Goal: Task Accomplishment & Management: Manage account settings

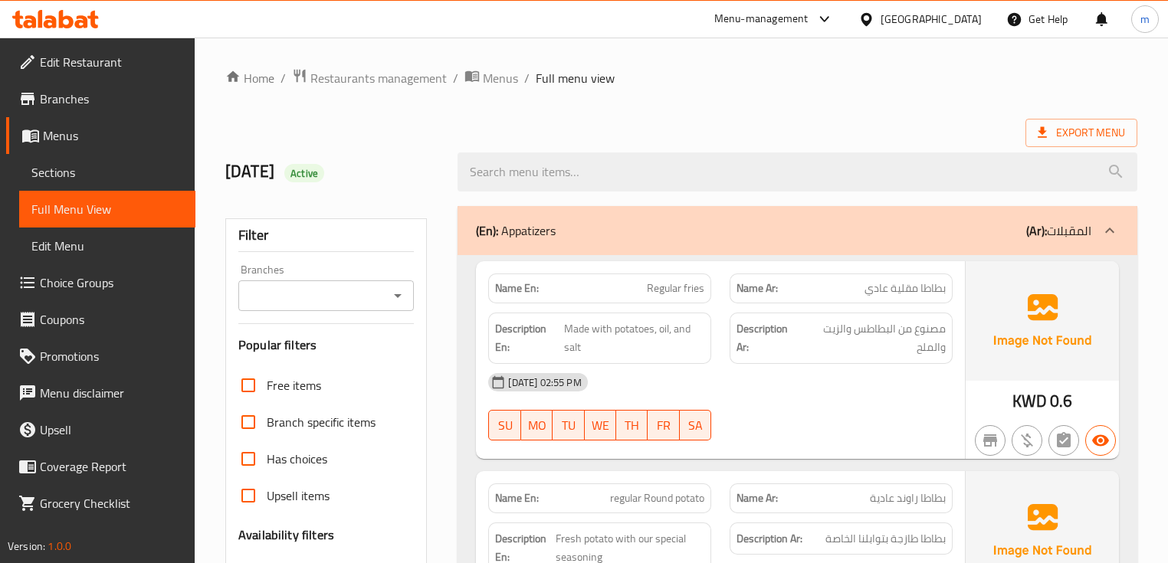
click at [880, 18] on div at bounding box center [869, 19] width 22 height 17
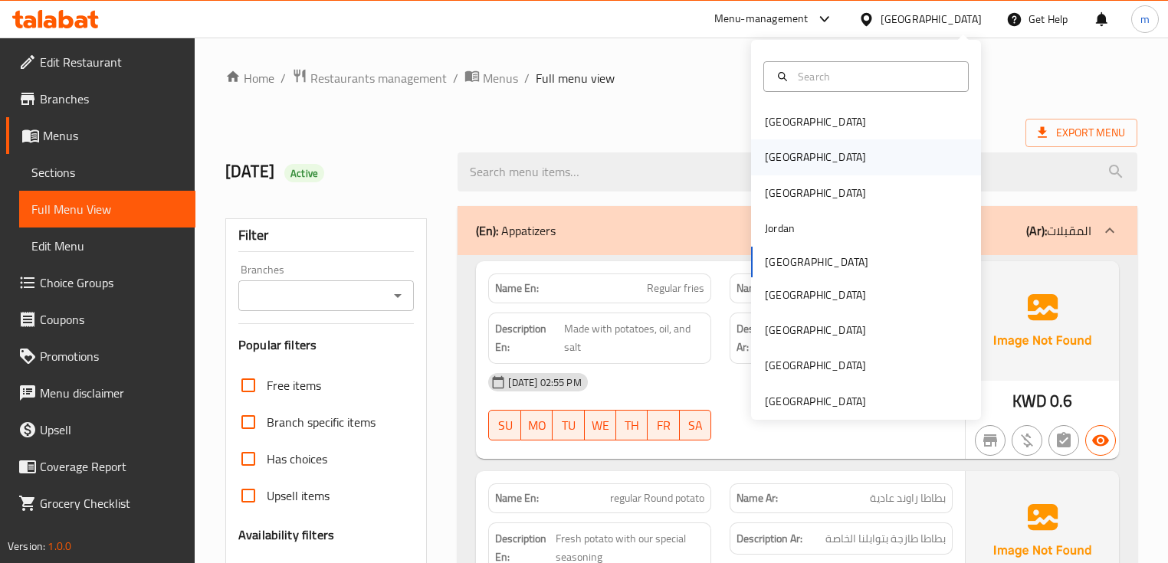
click at [781, 168] on div "Egypt" at bounding box center [815, 156] width 126 height 35
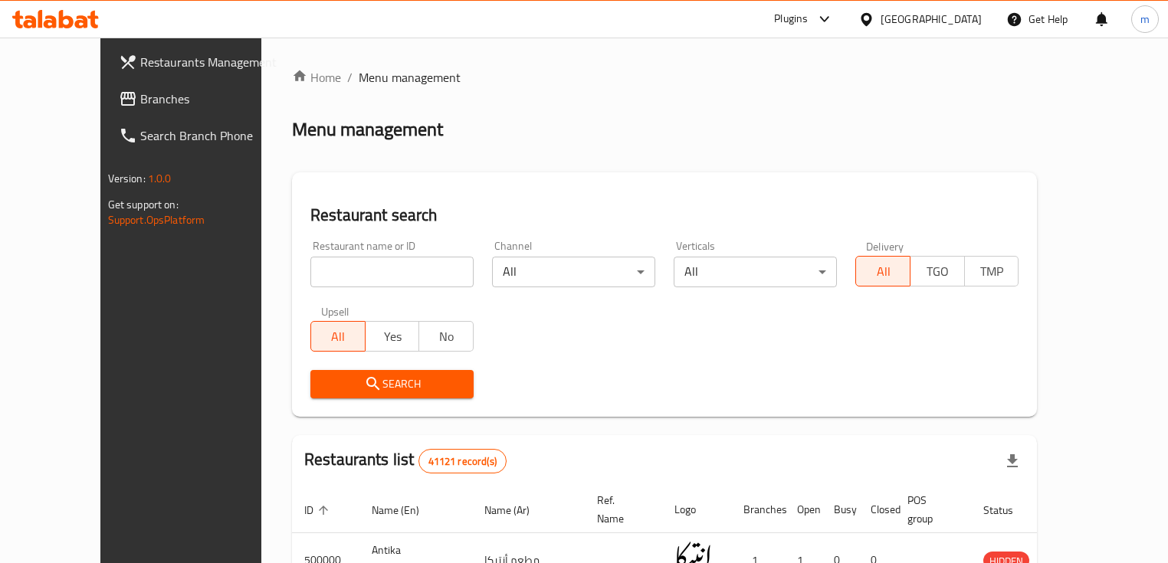
click at [92, 18] on icon at bounding box center [92, 20] width 11 height 18
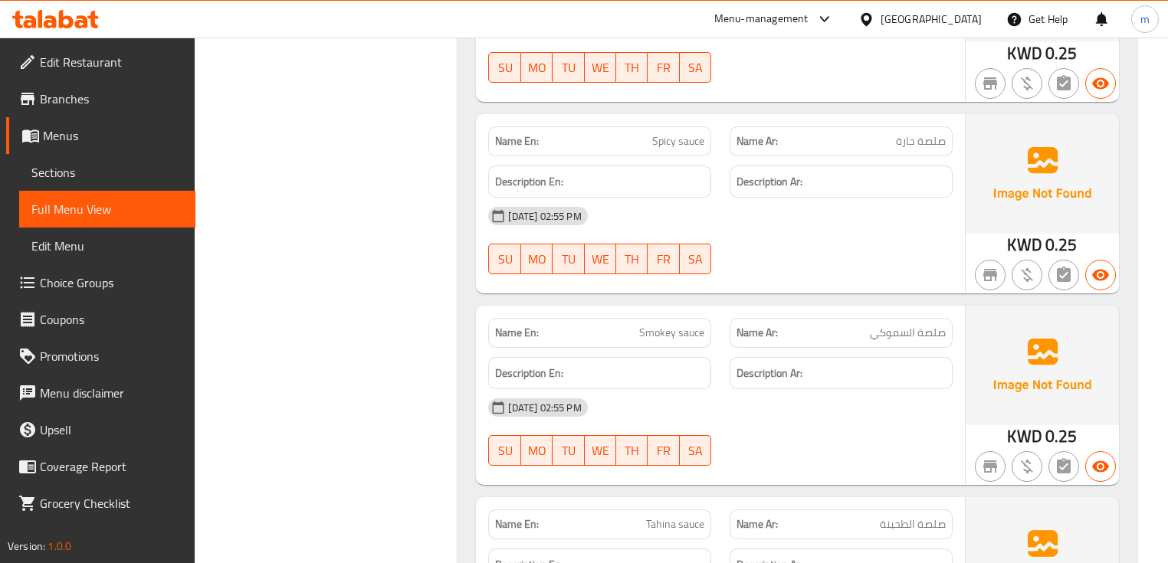
scroll to position [4413, 0]
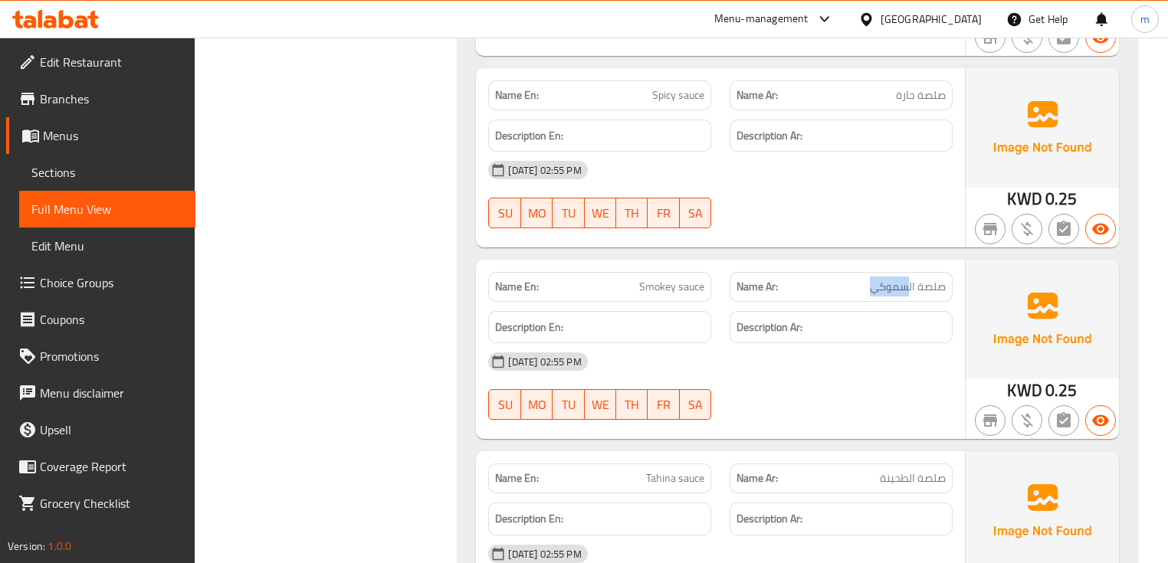
drag, startPoint x: 862, startPoint y: 264, endPoint x: 908, endPoint y: 263, distance: 46.0
click at [908, 279] on p "Name Ar: صلصة السموكي" at bounding box center [840, 287] width 209 height 16
click at [858, 355] on div "17-09-2025 02:55 PM SU MO TU WE TH FR SA" at bounding box center [720, 386] width 482 height 86
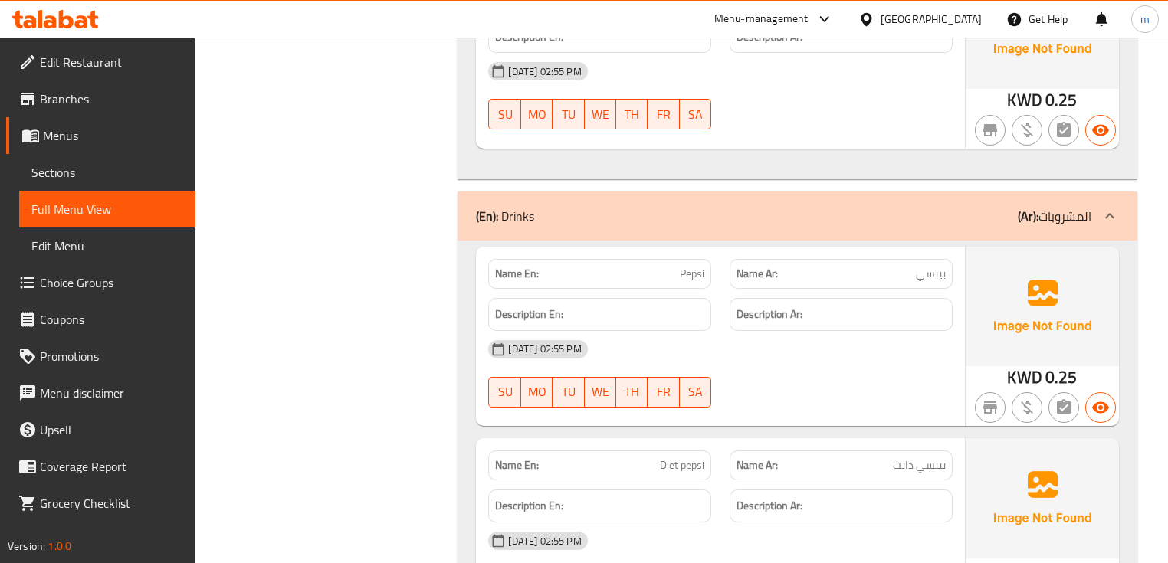
scroll to position [5149, 0]
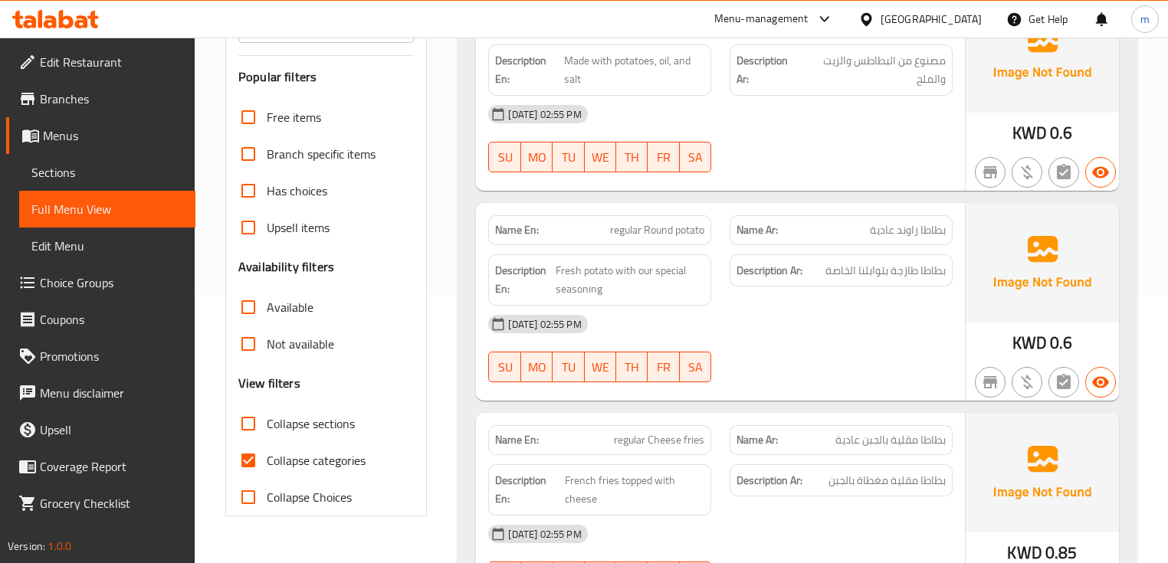
scroll to position [368, 0]
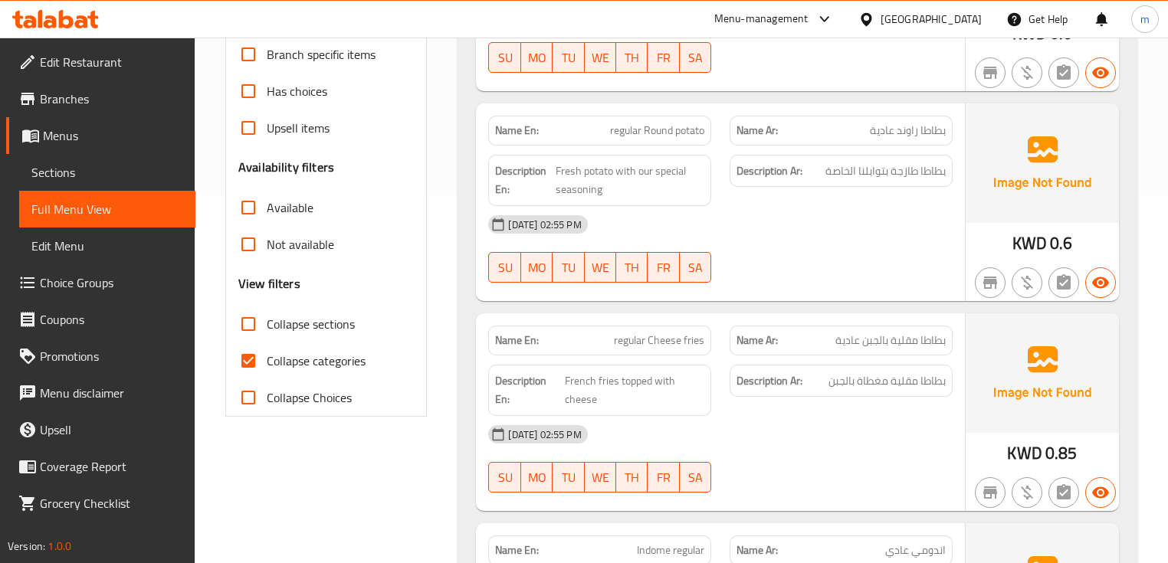
click at [243, 364] on input "Collapse categories" at bounding box center [248, 360] width 37 height 37
checkbox input "false"
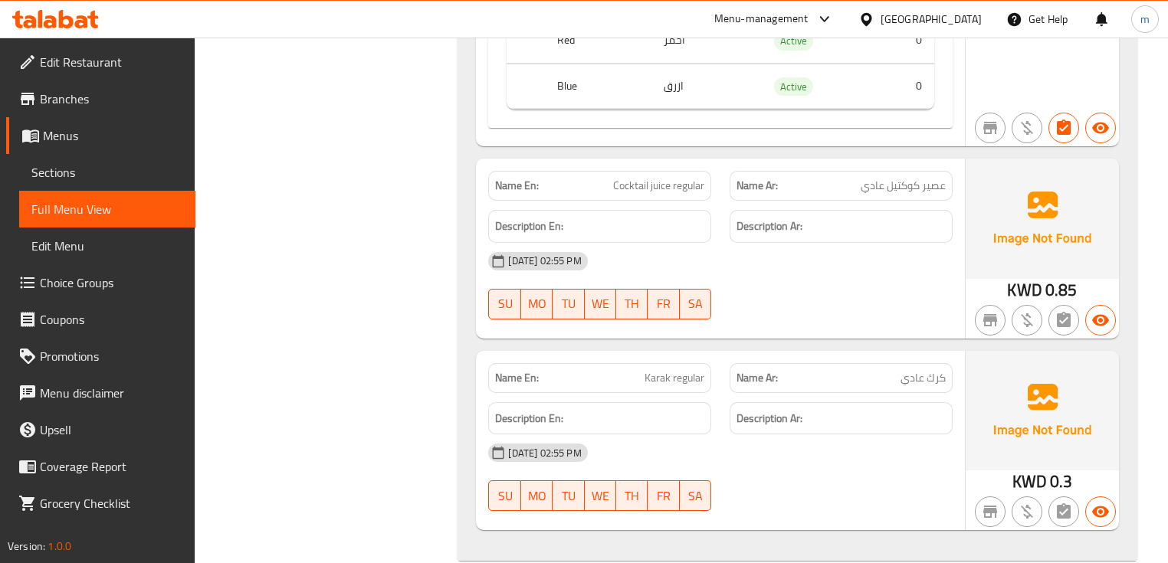
scroll to position [8566, 0]
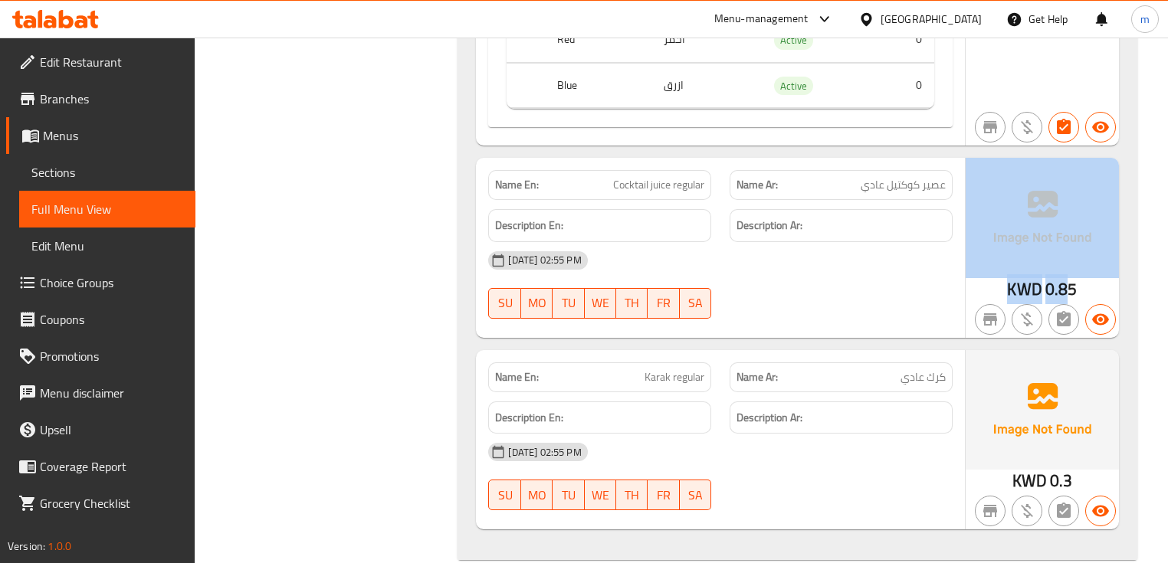
click at [1086, 254] on div "KWD 0.85" at bounding box center [1041, 247] width 153 height 179
click at [1070, 274] on span "0.85" at bounding box center [1061, 289] width 32 height 30
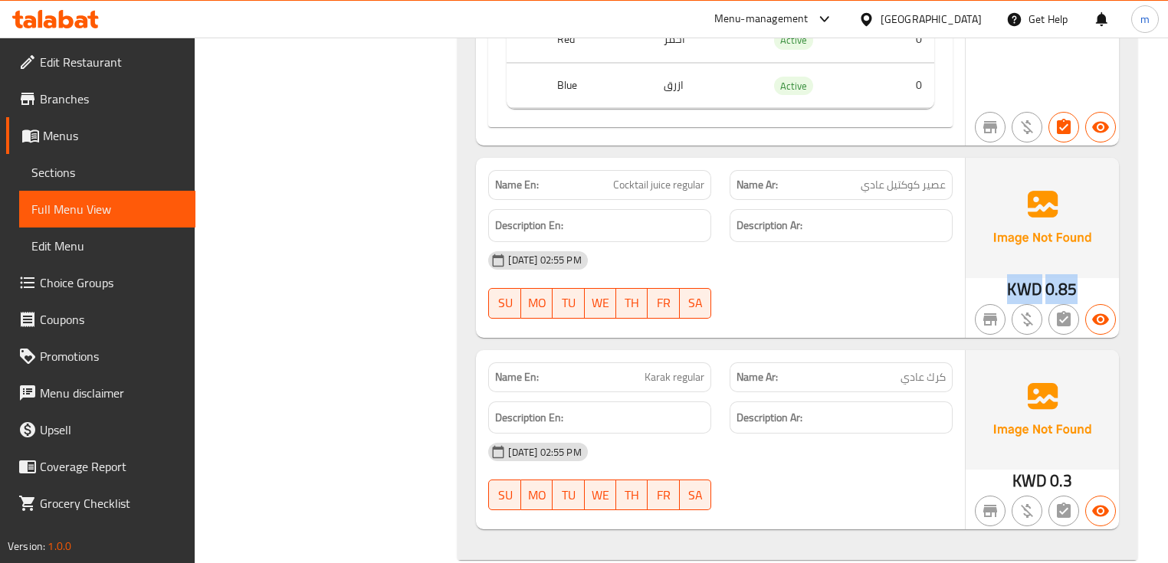
click at [1070, 274] on span "0.85" at bounding box center [1061, 289] width 32 height 30
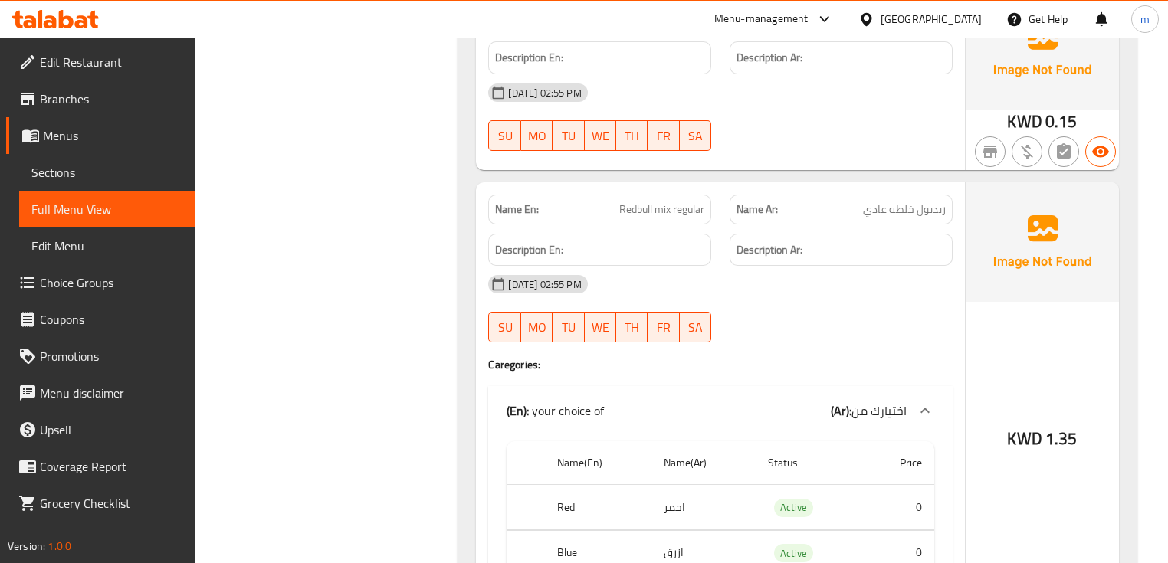
scroll to position [7647, 0]
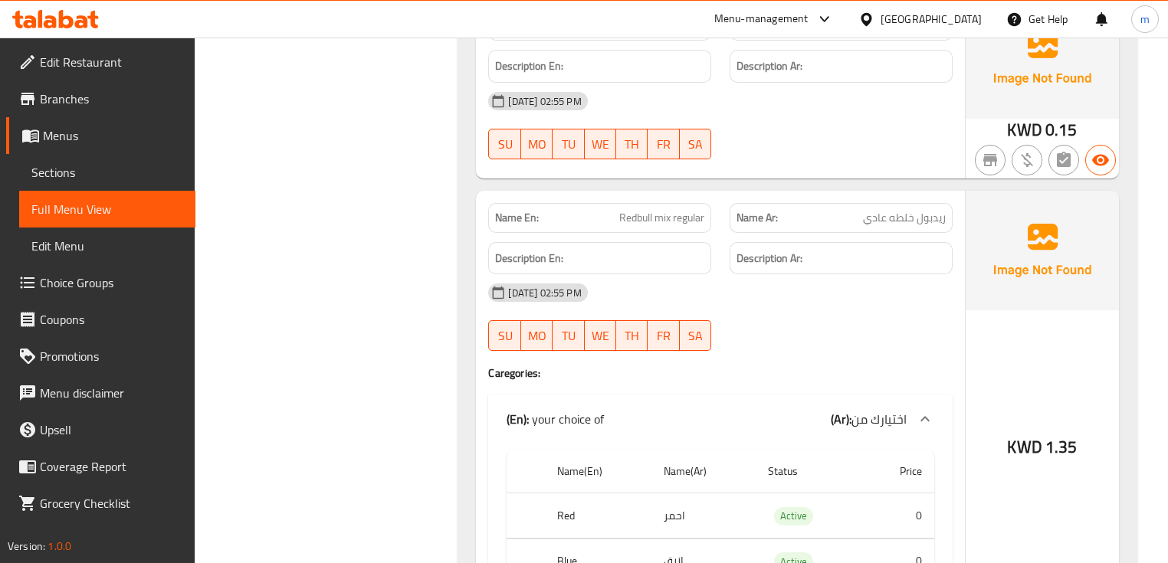
click at [77, 166] on span "Sections" at bounding box center [107, 172] width 152 height 18
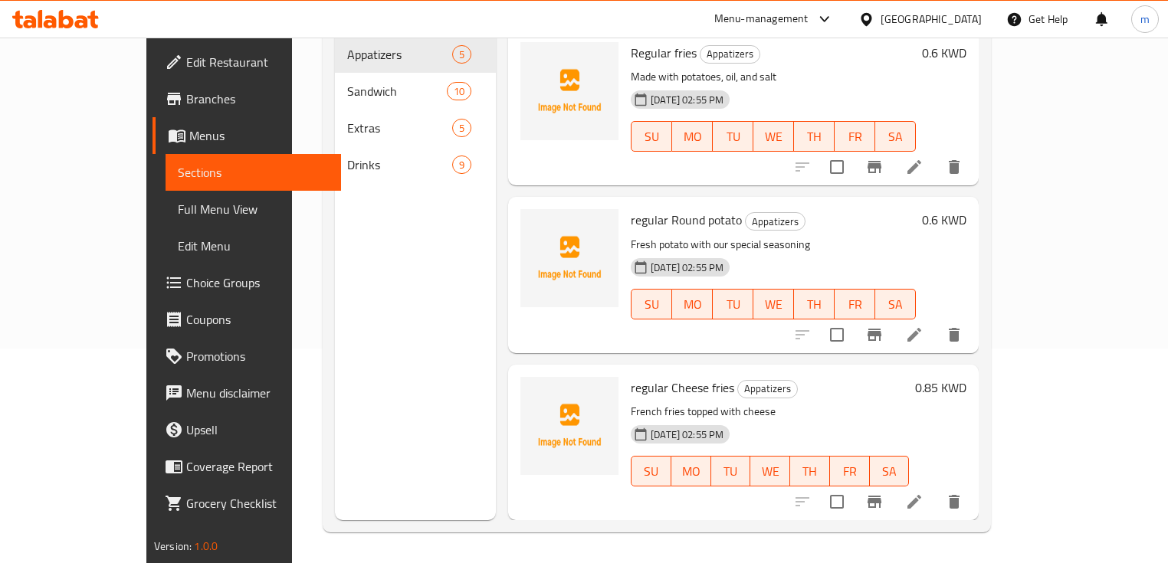
scroll to position [215, 0]
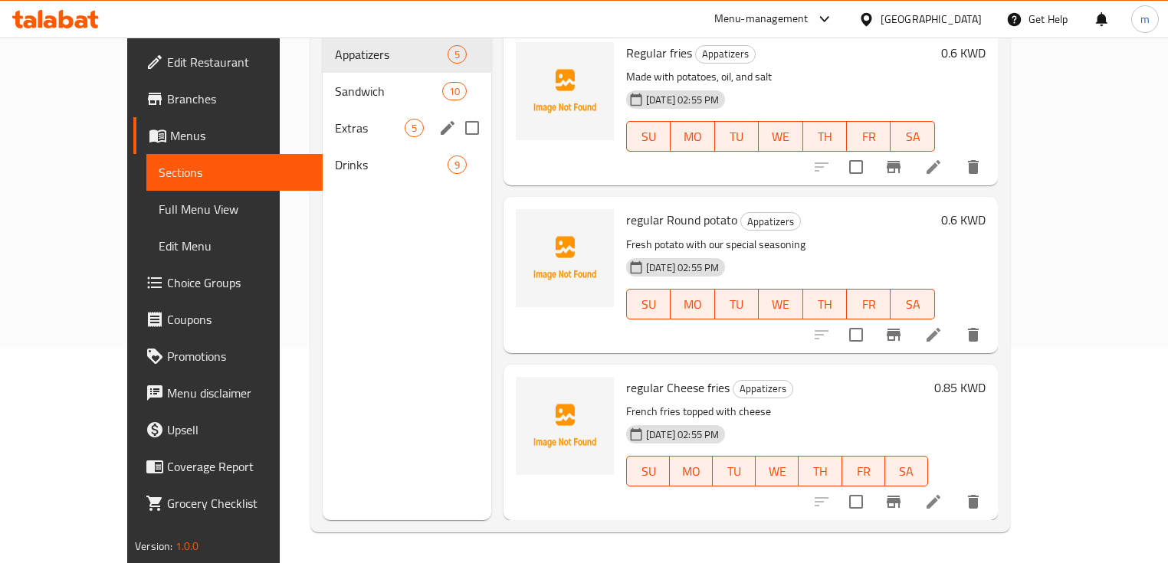
click at [335, 156] on span "Drinks" at bounding box center [391, 165] width 113 height 18
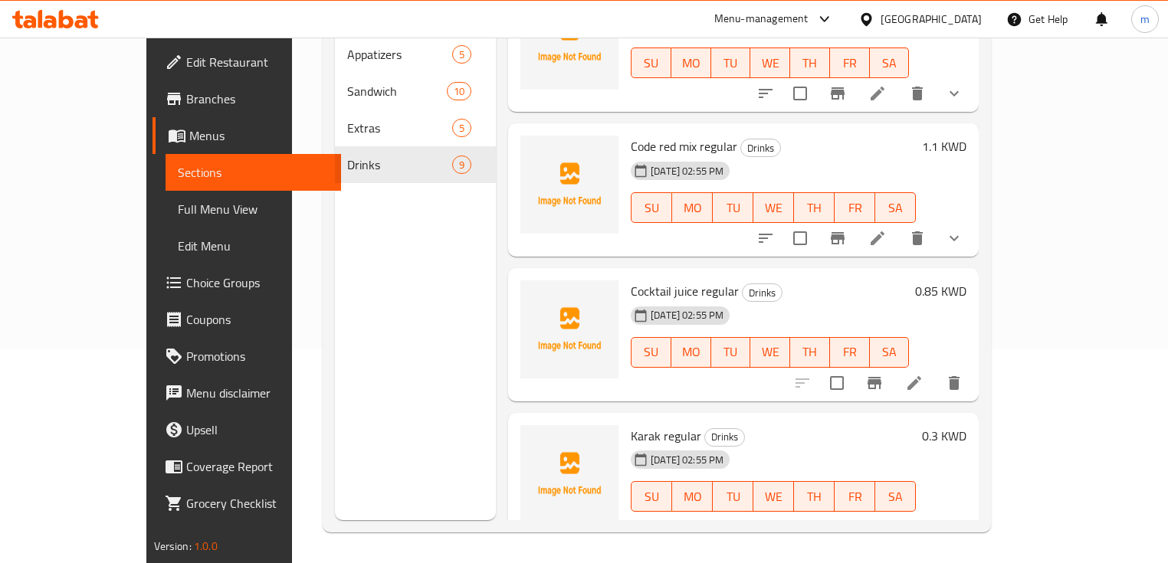
scroll to position [775, 0]
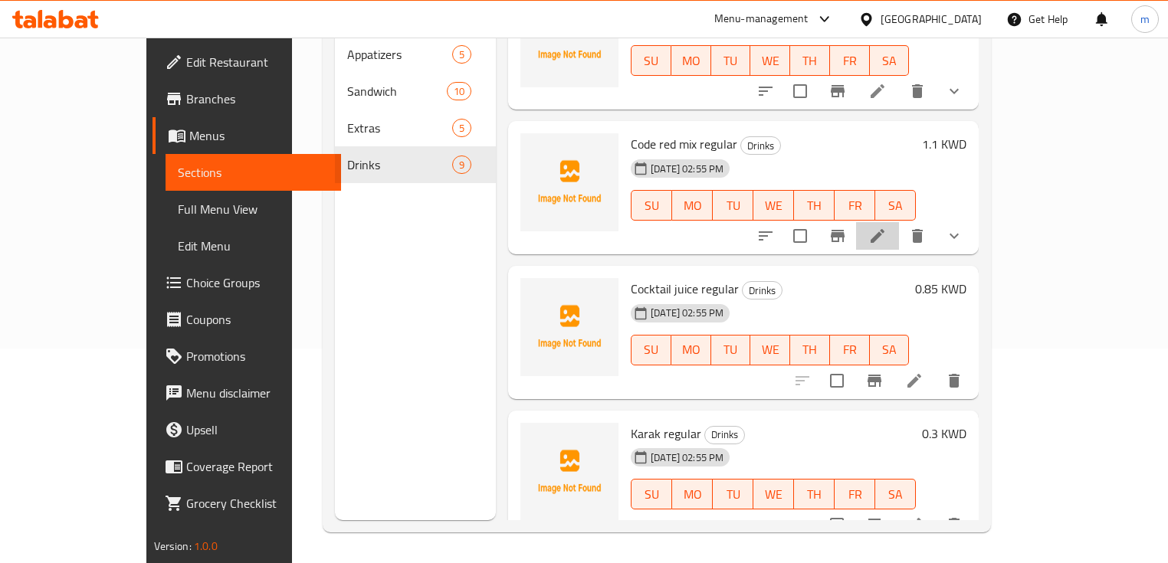
click at [899, 222] on li at bounding box center [877, 236] width 43 height 28
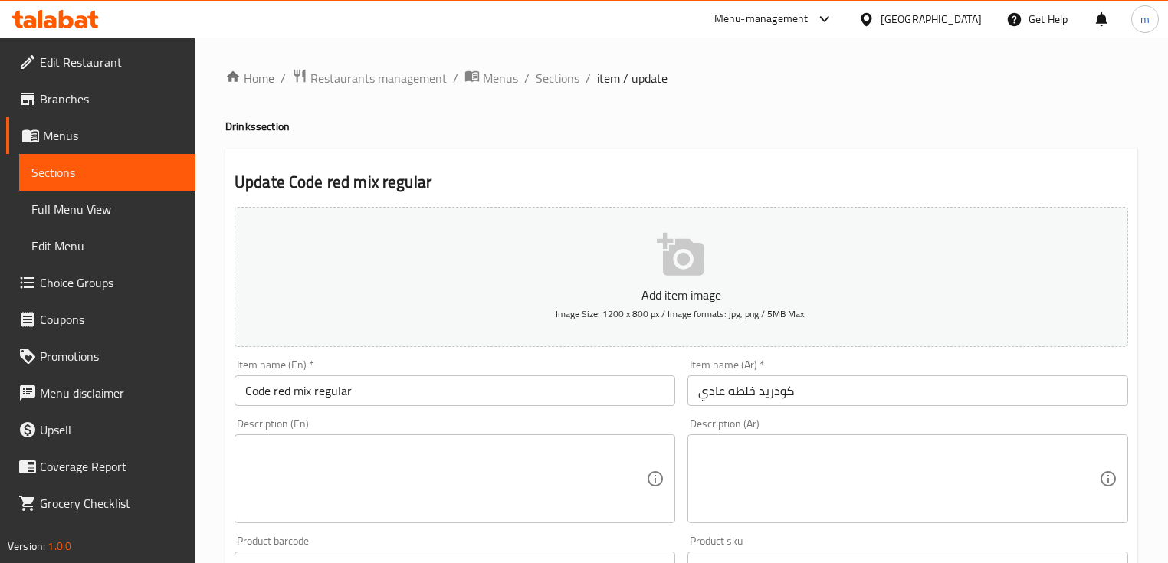
click at [737, 385] on input "كودريد خلطه عادي" at bounding box center [907, 390] width 441 height 31
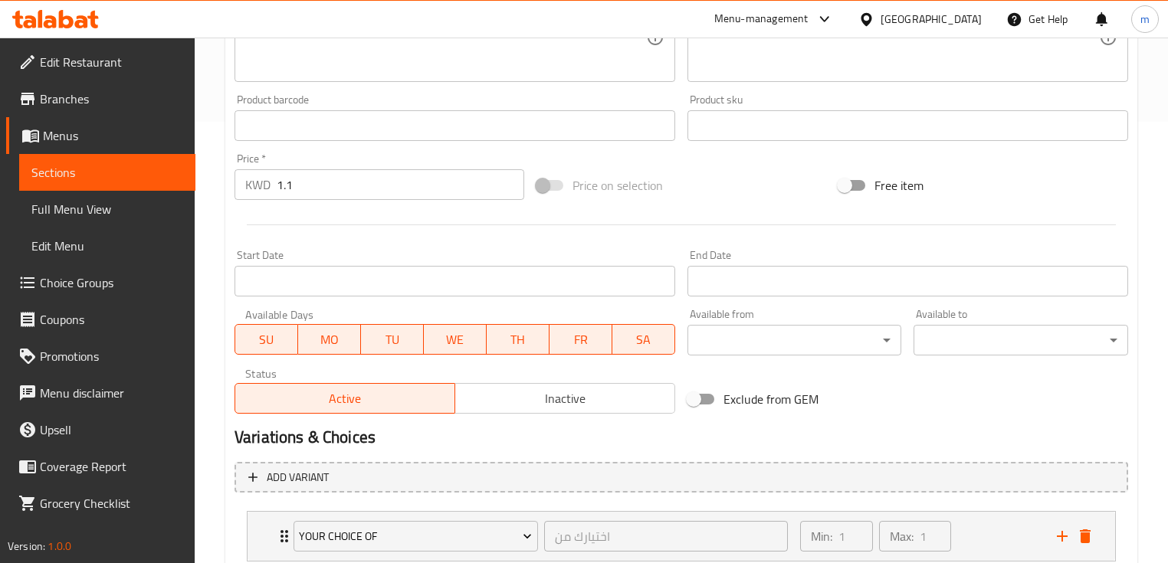
scroll to position [544, 0]
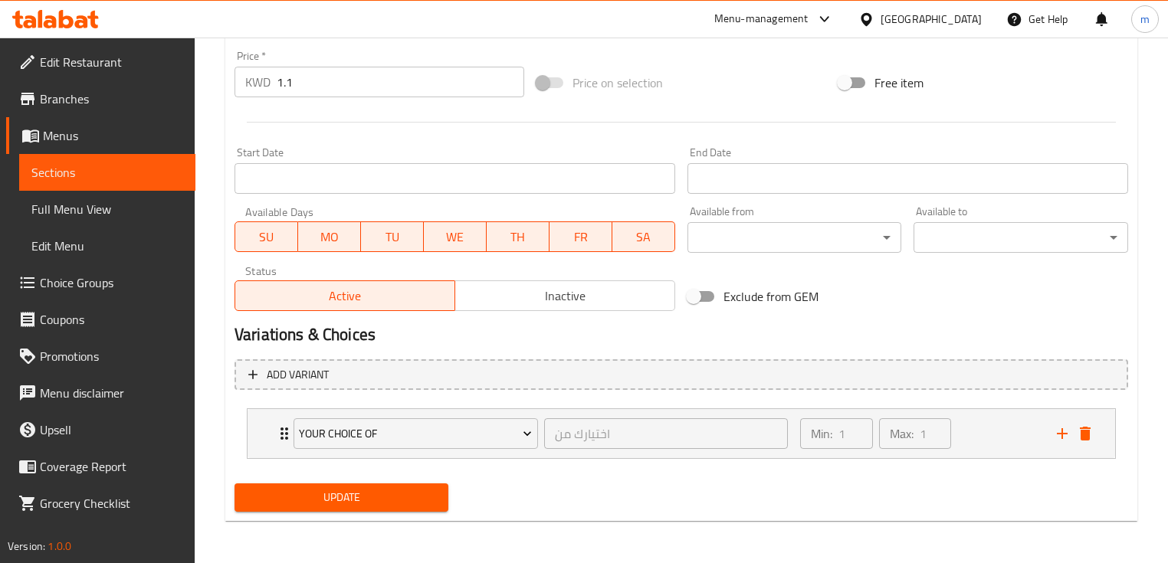
type input "كودريد مكس عادي"
click at [350, 492] on span "Update" at bounding box center [341, 497] width 189 height 19
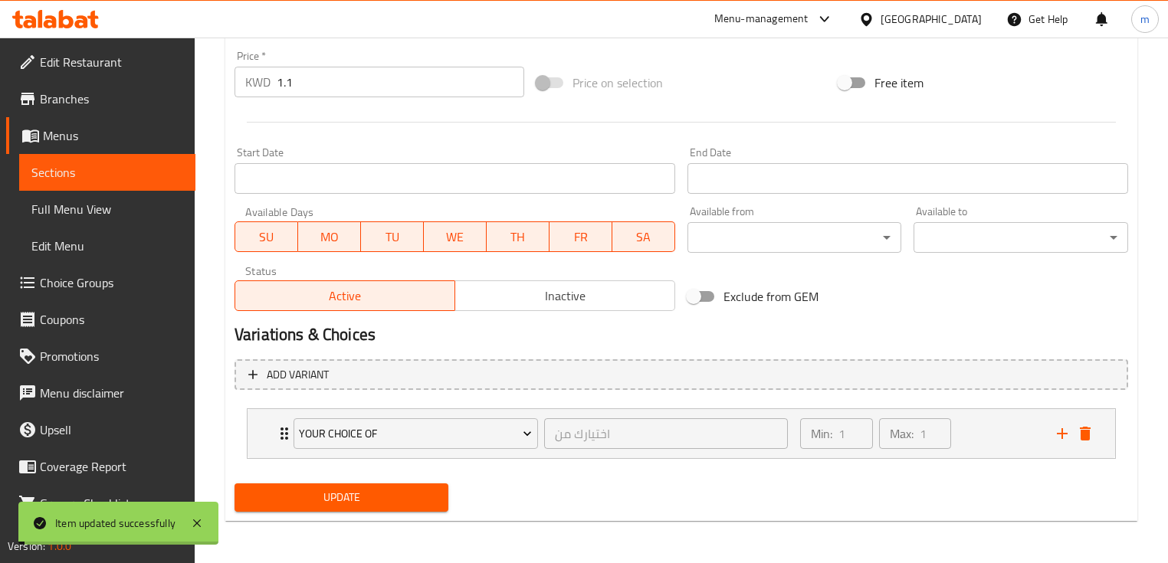
click at [126, 178] on span "Sections" at bounding box center [107, 172] width 152 height 18
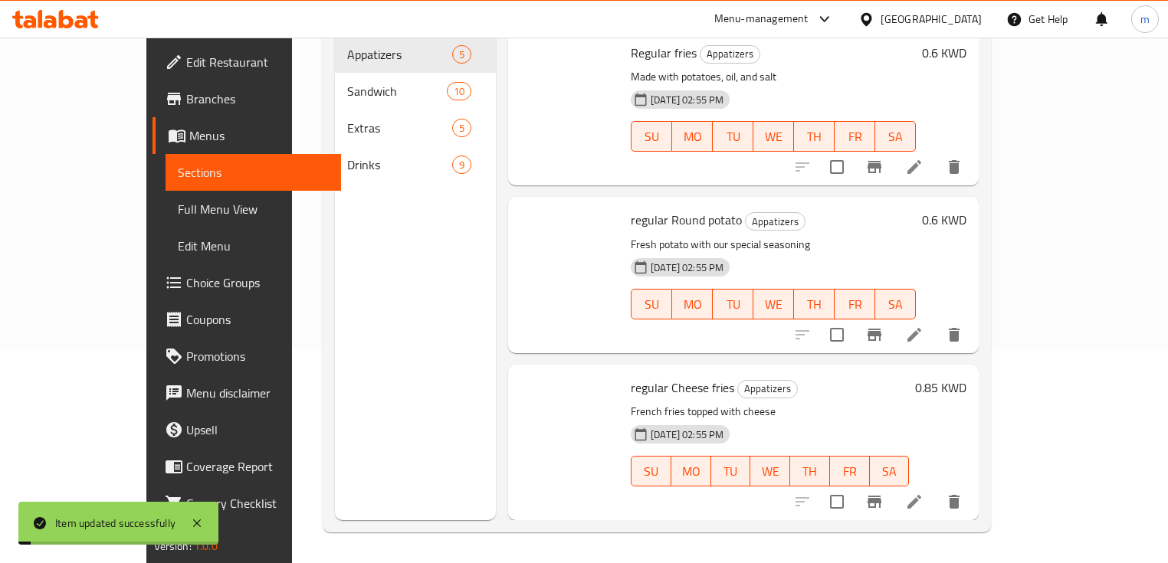
scroll to position [215, 0]
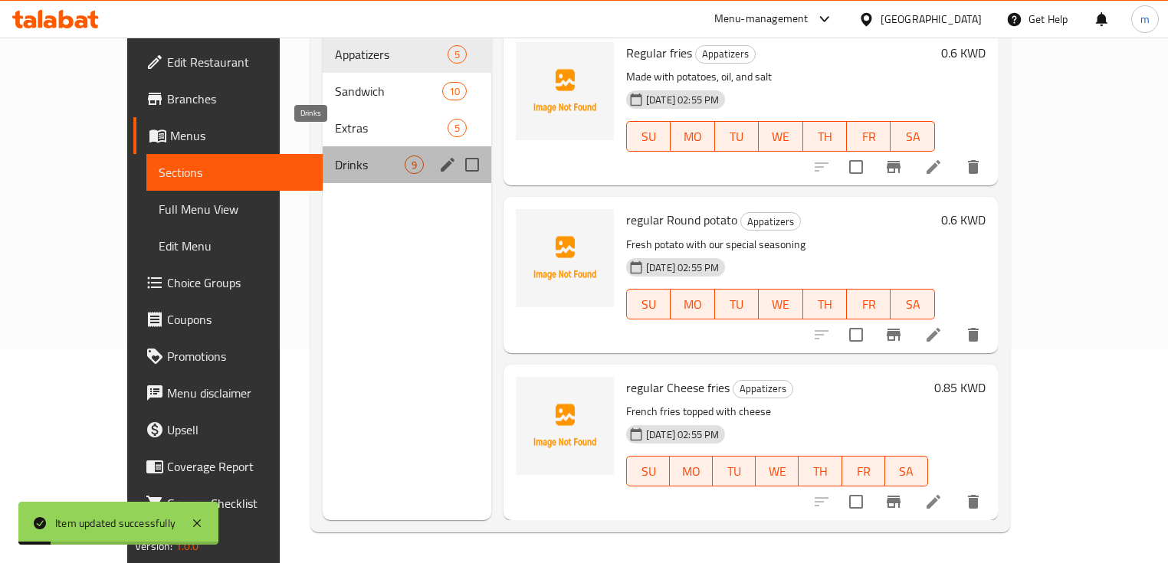
click at [335, 156] on span "Drinks" at bounding box center [370, 165] width 70 height 18
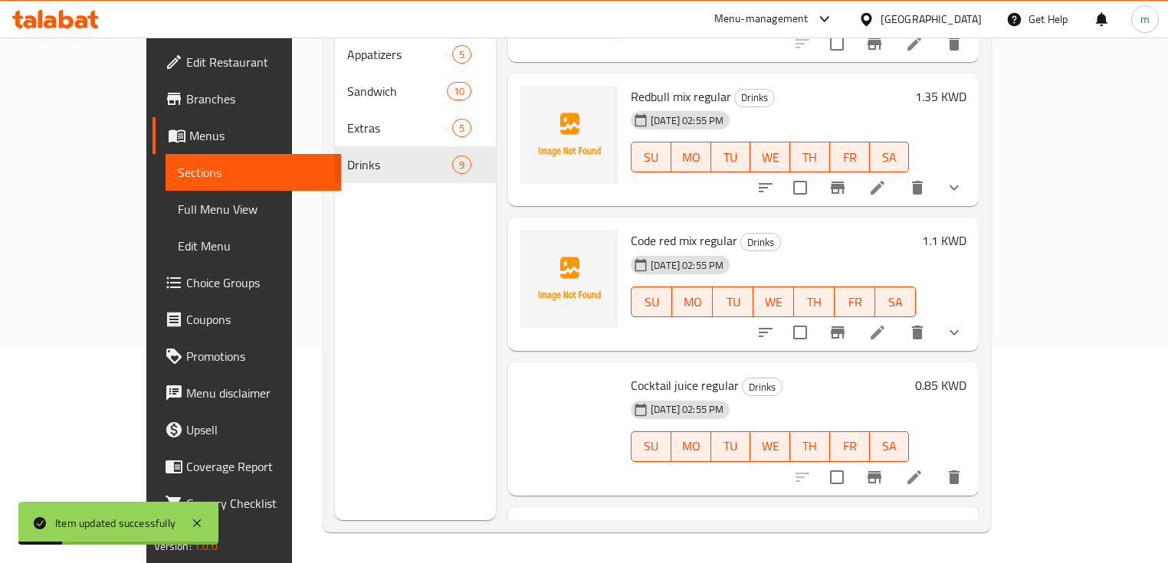
scroll to position [775, 0]
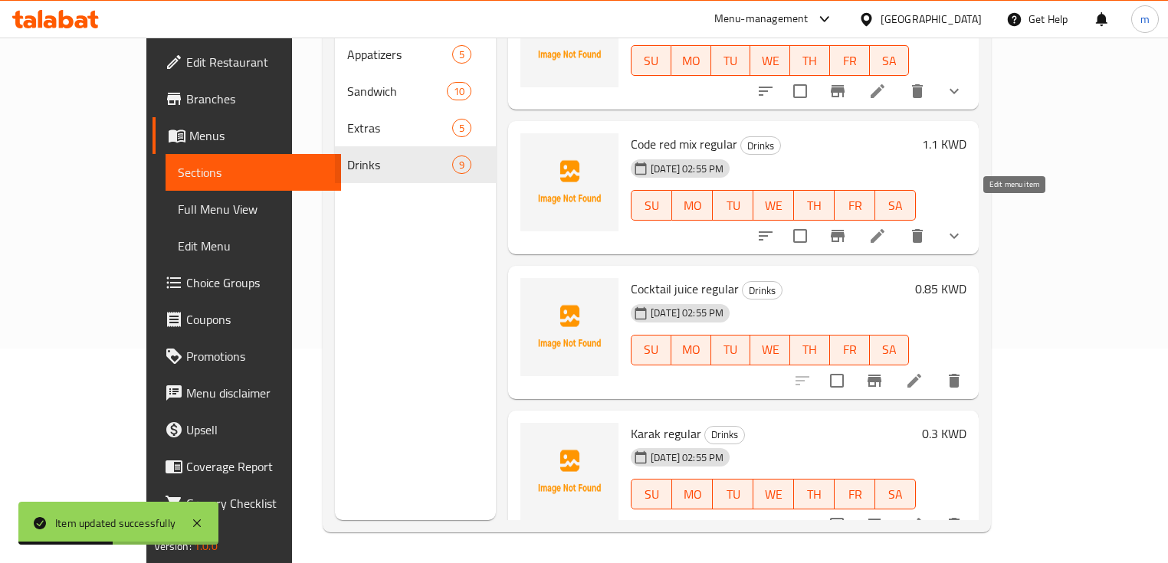
click at [886, 227] on icon at bounding box center [877, 236] width 18 height 18
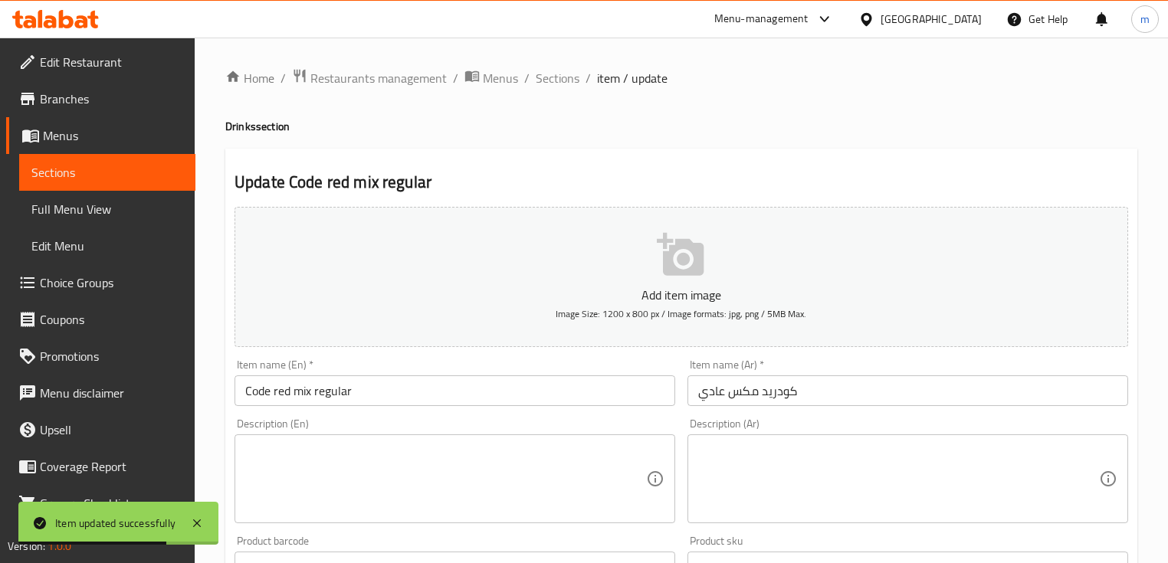
click at [89, 169] on span "Sections" at bounding box center [107, 172] width 152 height 18
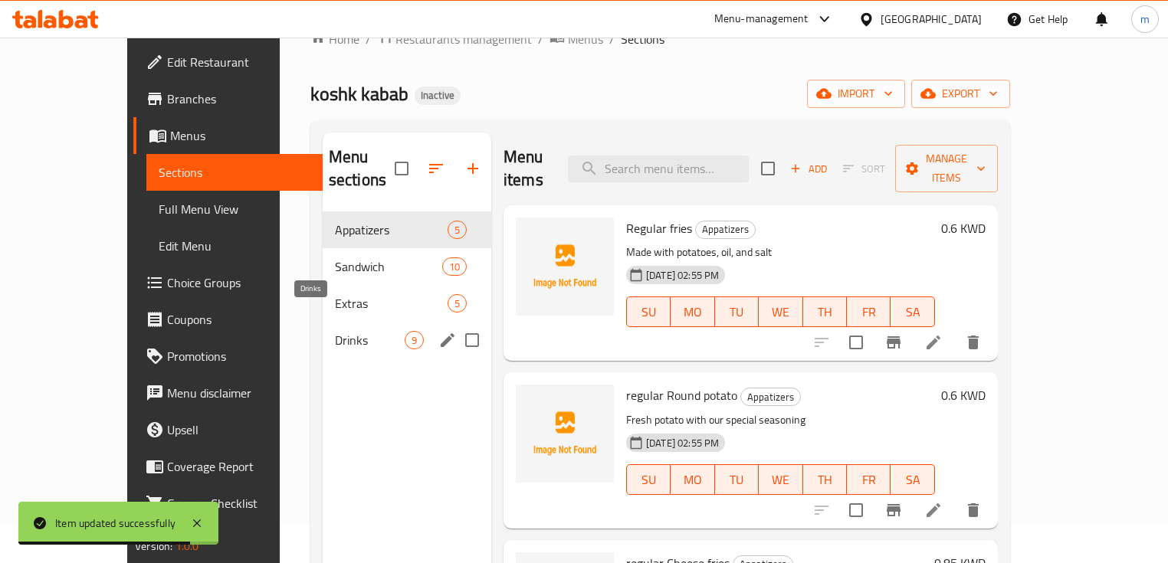
scroll to position [61, 0]
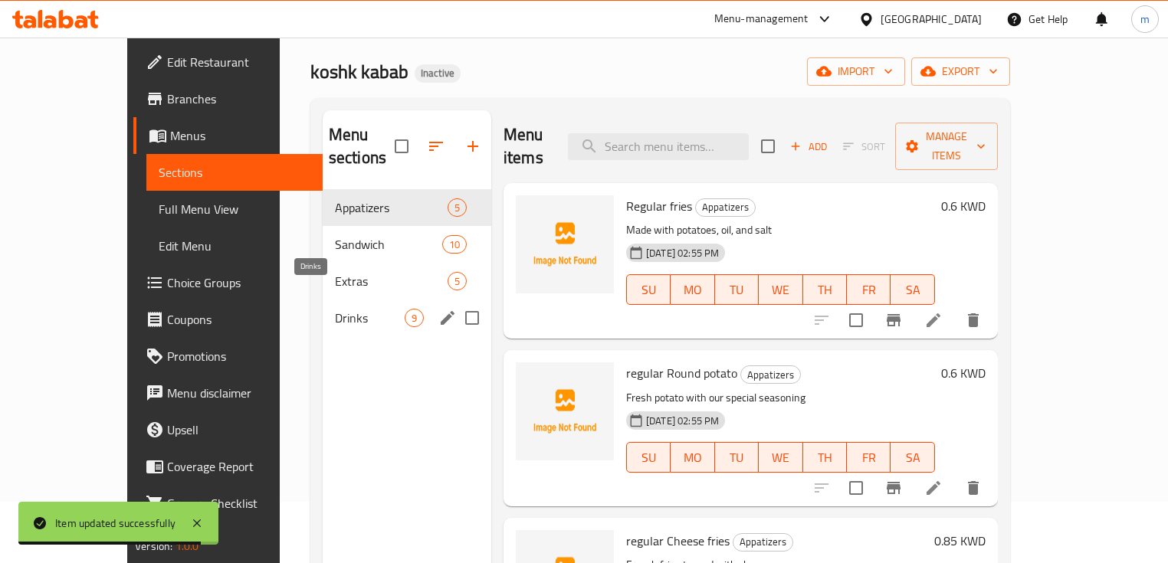
click at [335, 309] on span "Drinks" at bounding box center [370, 318] width 70 height 18
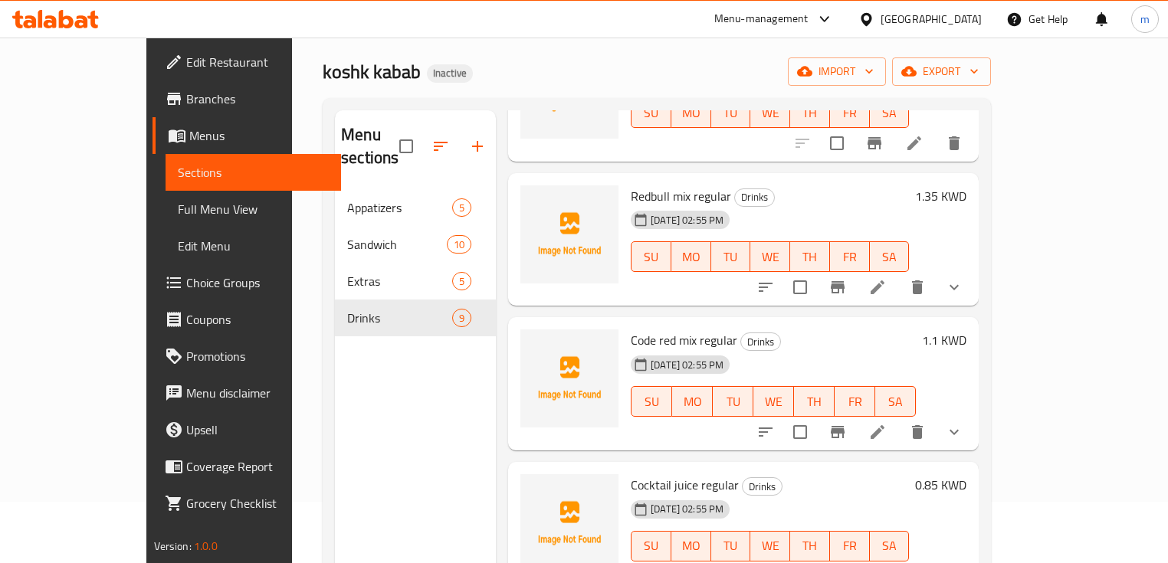
scroll to position [714, 0]
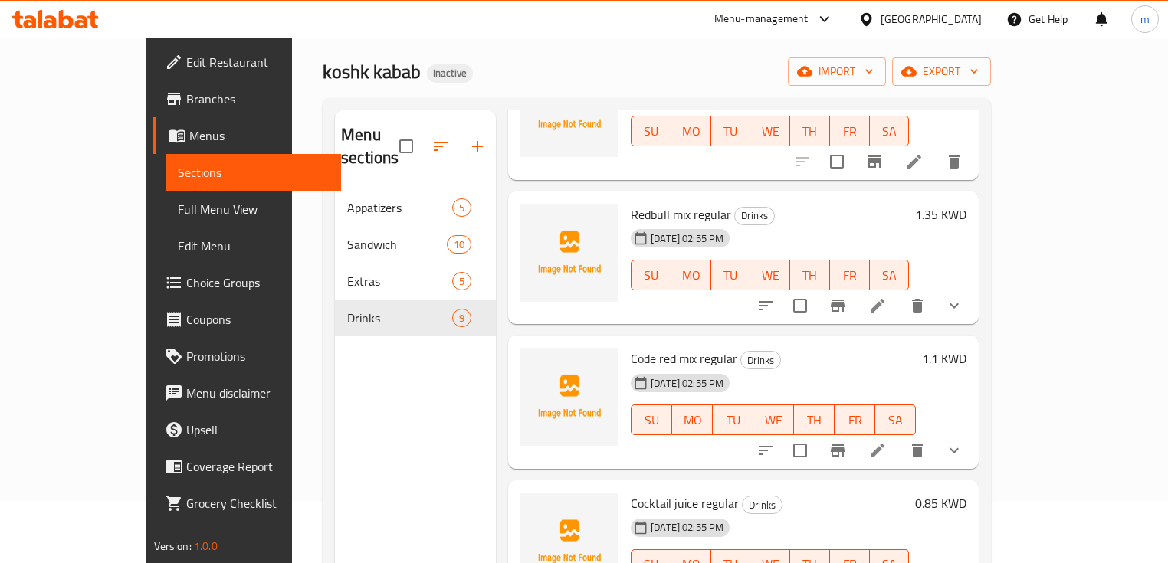
click at [884, 299] on icon at bounding box center [877, 306] width 14 height 14
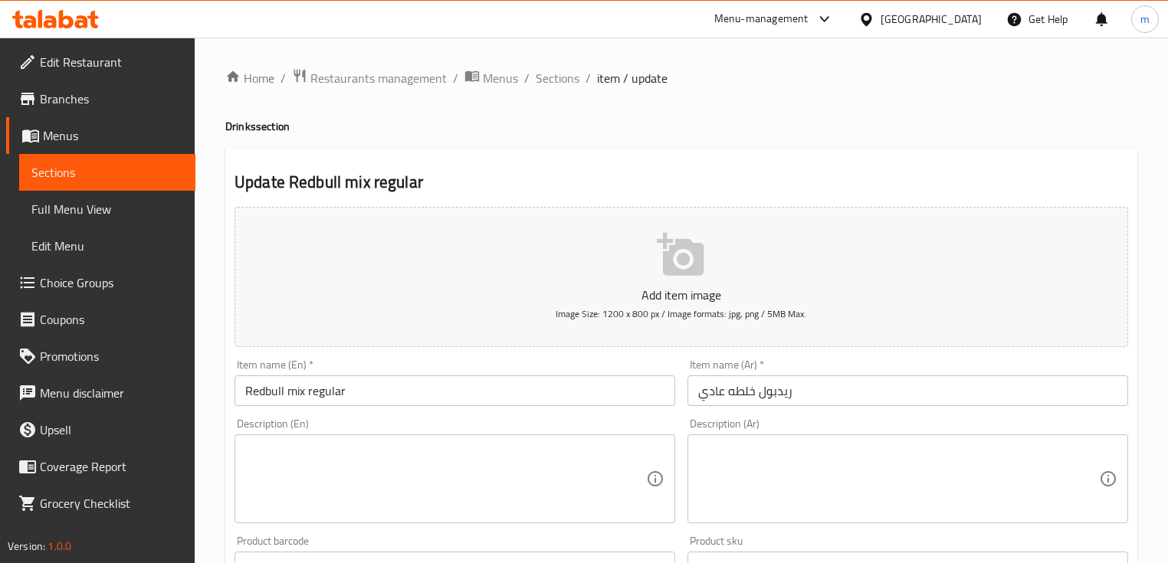
click at [749, 388] on input "ريدبول خلطه عادي" at bounding box center [907, 390] width 441 height 31
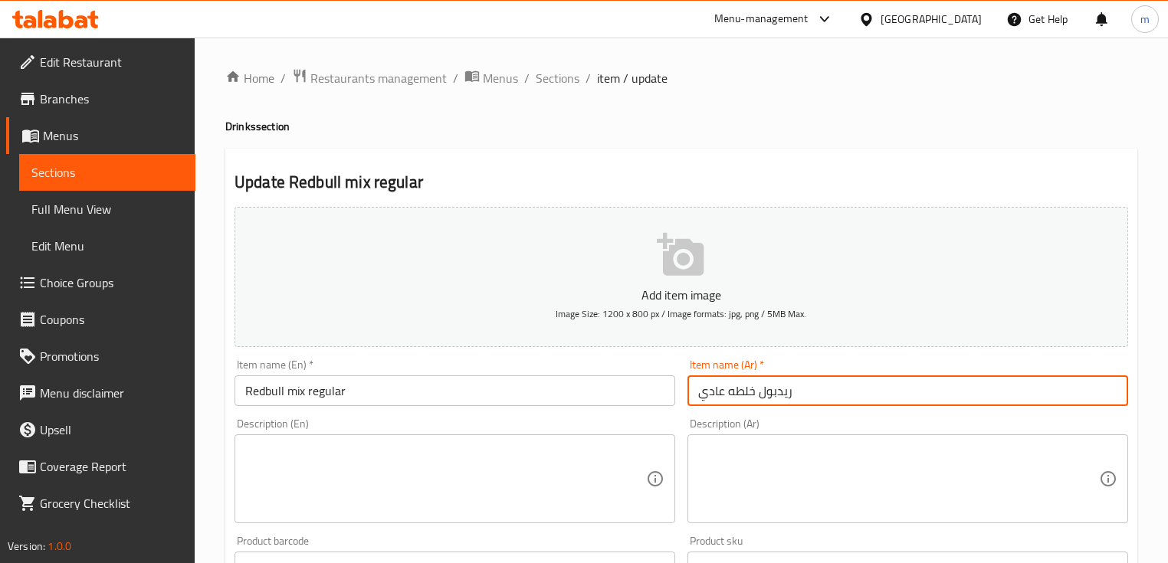
click at [749, 388] on input "ريدبول خلطه عادي" at bounding box center [907, 390] width 441 height 31
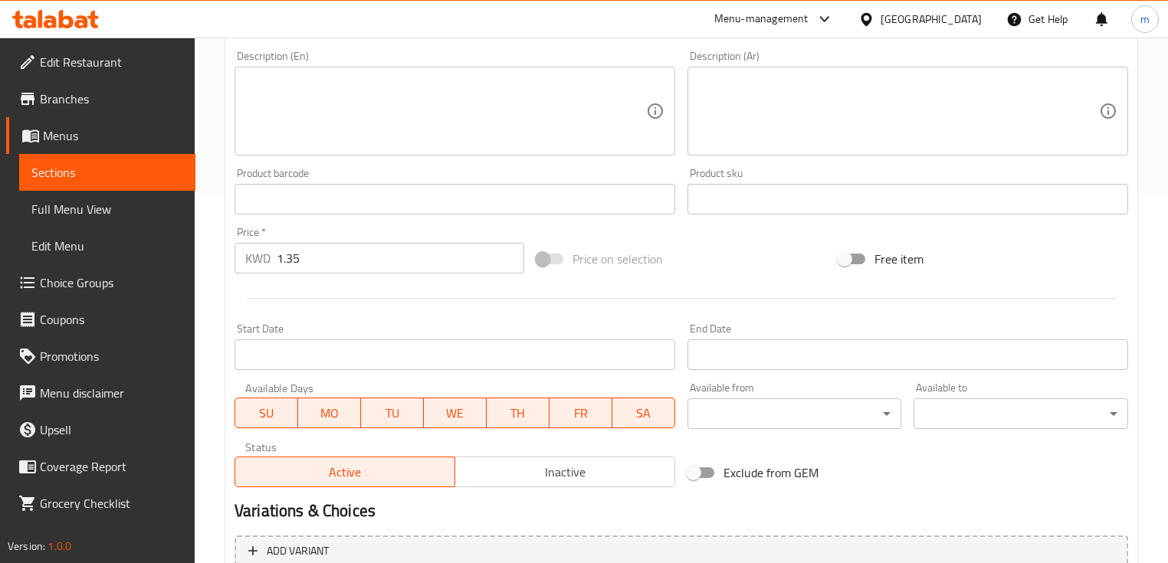
scroll to position [544, 0]
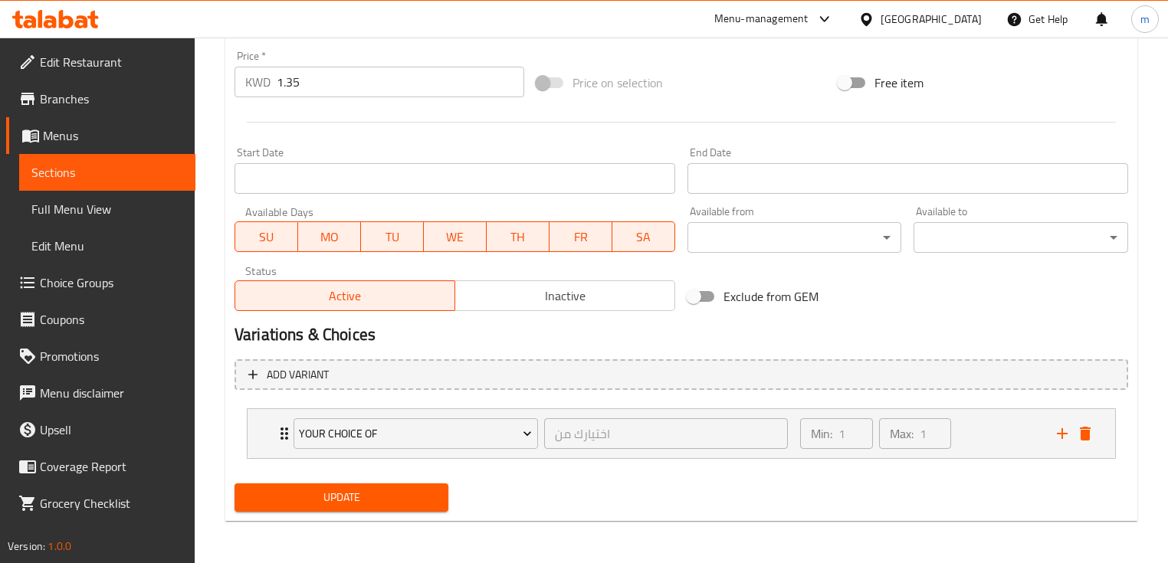
type input "ريدبول مكس عادي"
click at [329, 505] on span "Update" at bounding box center [341, 497] width 189 height 19
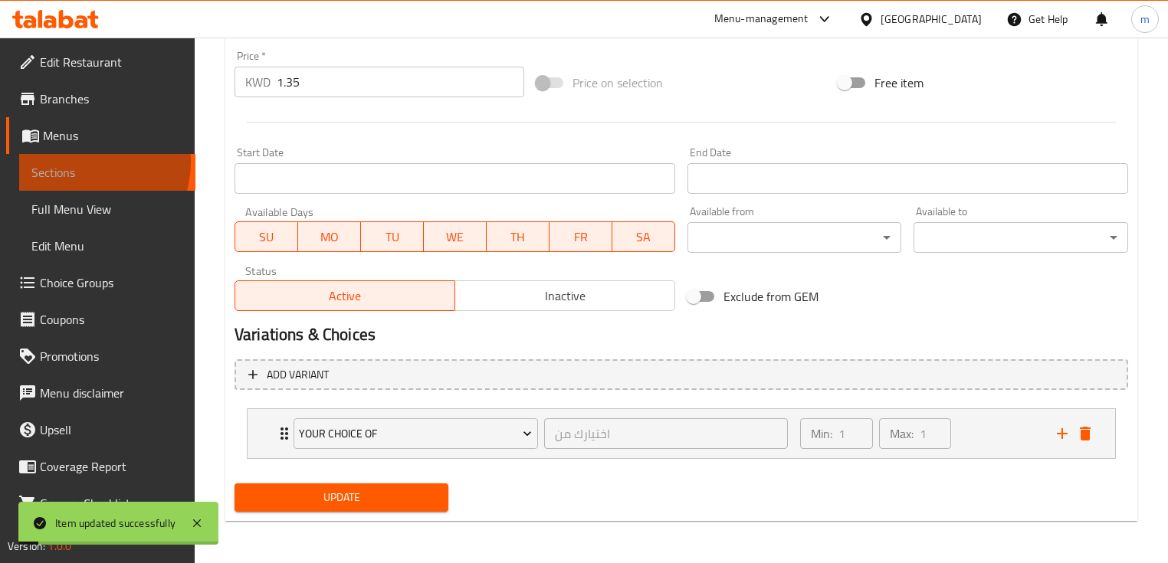
click at [84, 162] on link "Sections" at bounding box center [107, 172] width 176 height 37
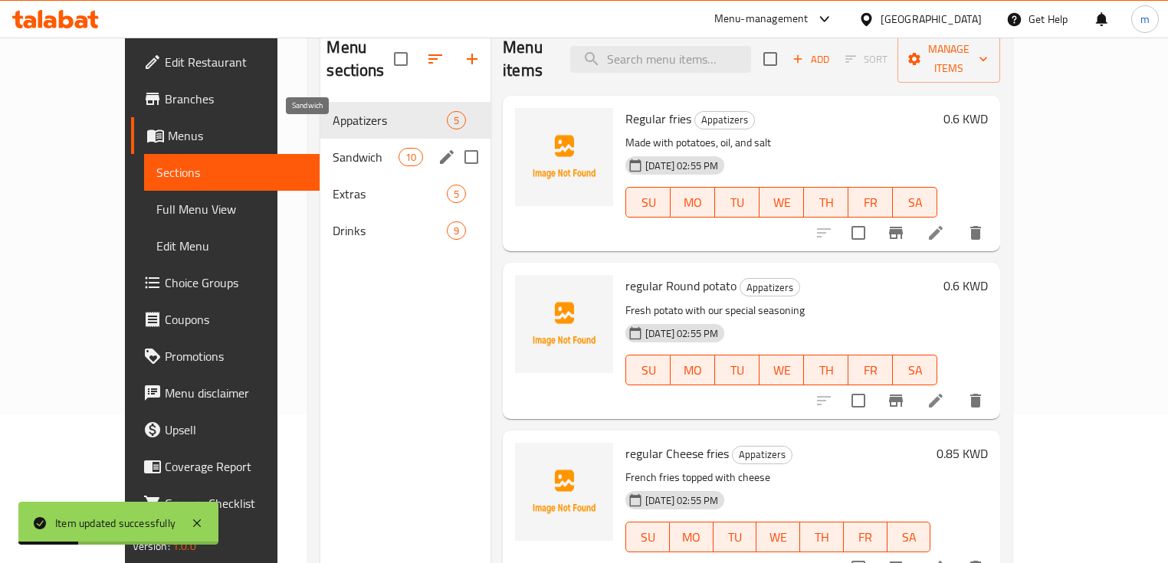
scroll to position [92, 0]
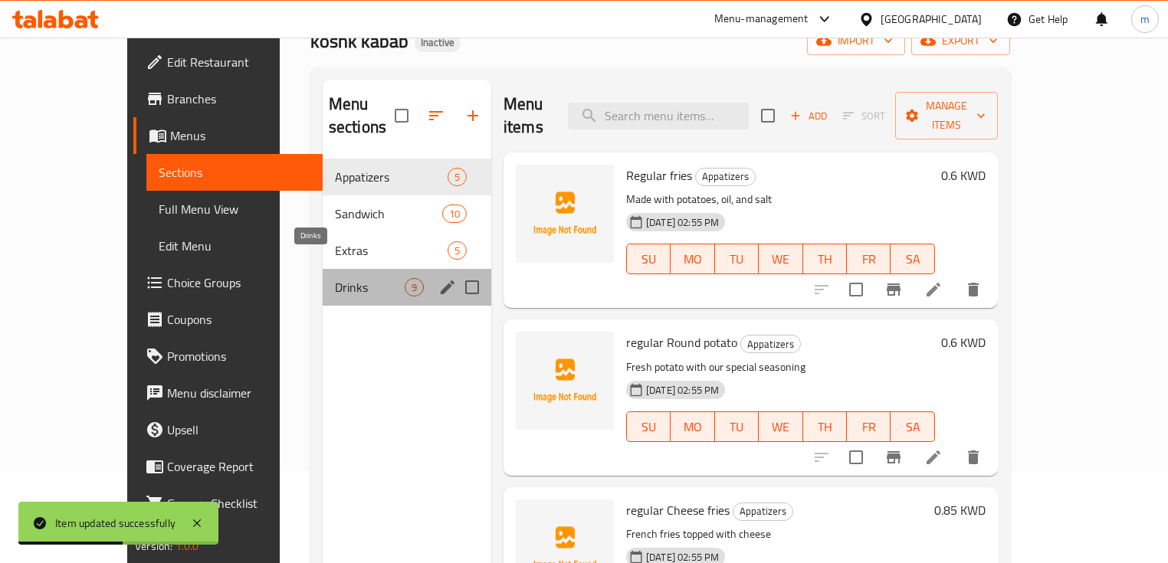
click at [335, 278] on span "Drinks" at bounding box center [370, 287] width 70 height 18
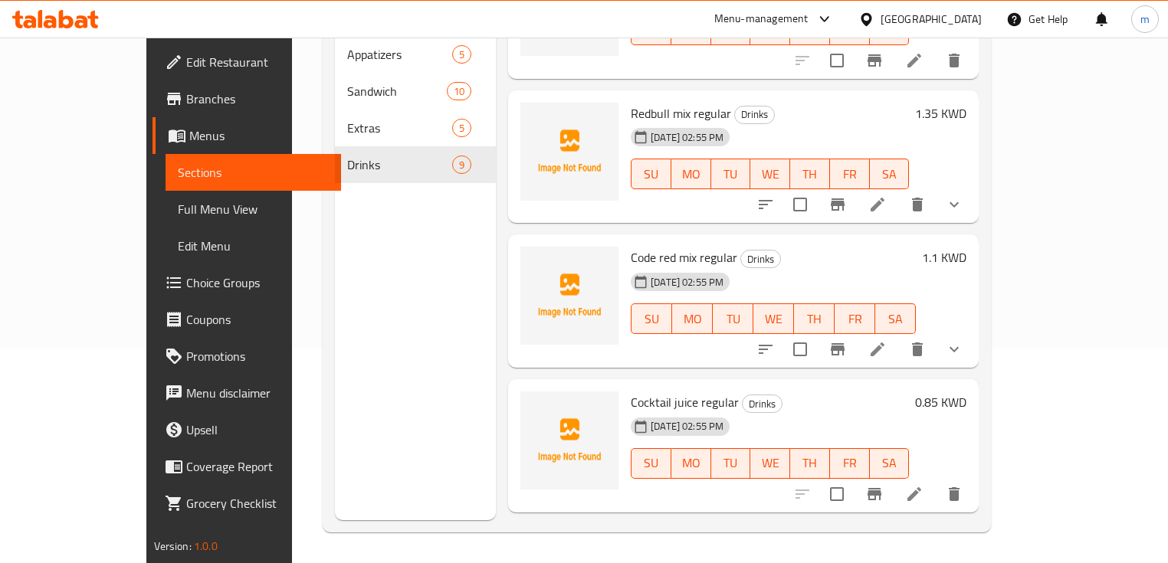
scroll to position [591, 0]
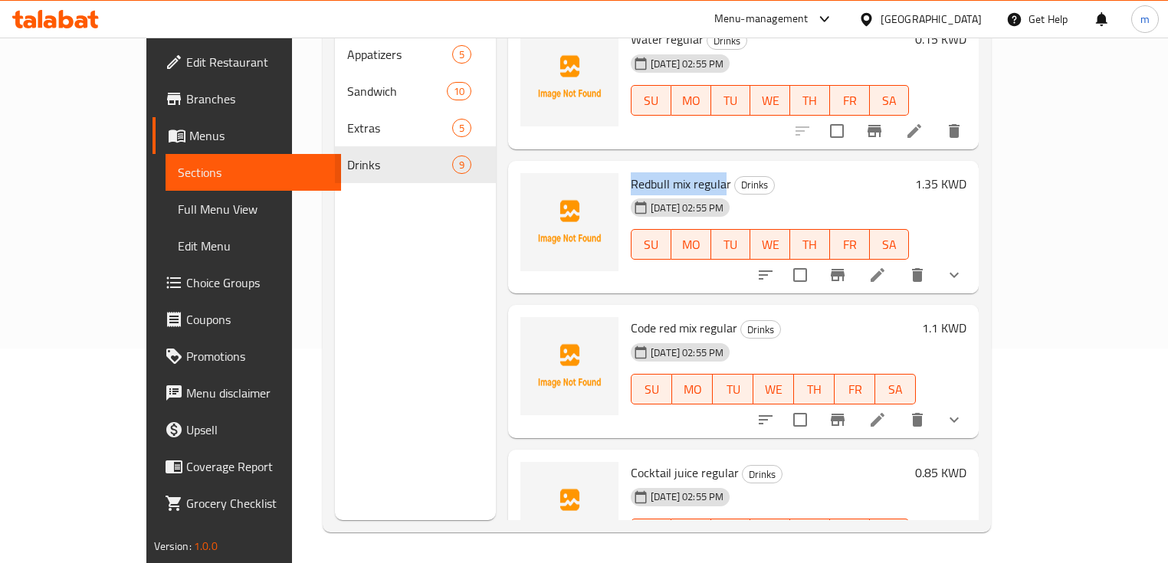
drag, startPoint x: 593, startPoint y: 159, endPoint x: 690, endPoint y: 164, distance: 96.7
click at [690, 167] on div "Redbull mix regular Drinks 17-09-2025 02:55 PM SU MO TU WE TH FR SA" at bounding box center [769, 227] width 290 height 121
click at [687, 172] on span "Redbull mix regular" at bounding box center [681, 183] width 100 height 23
click at [672, 172] on span "Redbull mix regular" at bounding box center [681, 183] width 100 height 23
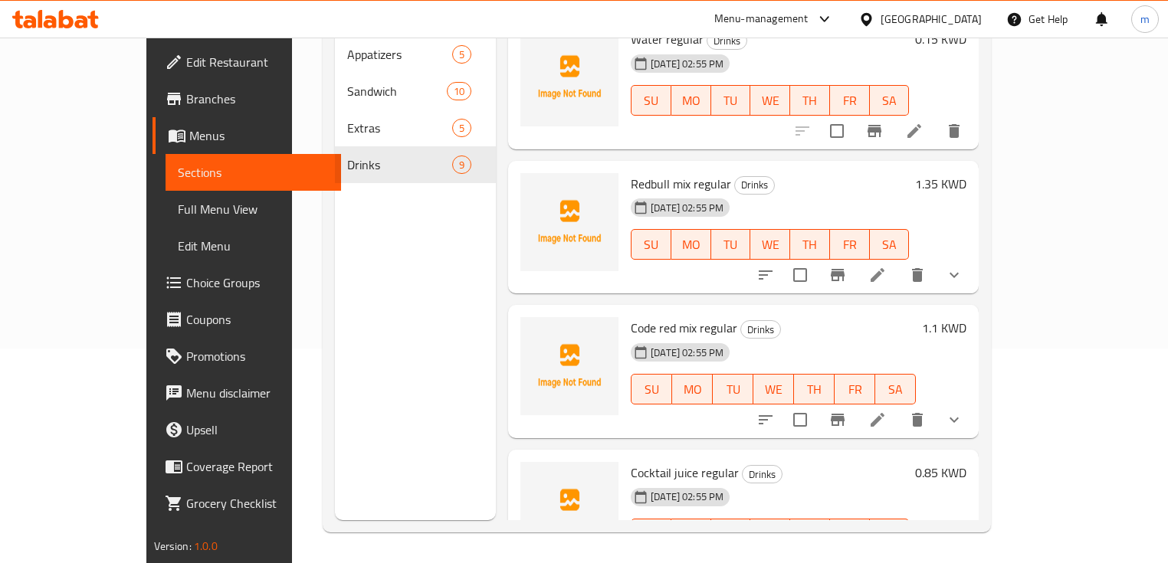
click at [634, 172] on span "Redbull mix regular" at bounding box center [681, 183] width 100 height 23
copy h6 "Redbull mix regular"
click at [662, 316] on span "Code red mix regular" at bounding box center [684, 327] width 106 height 23
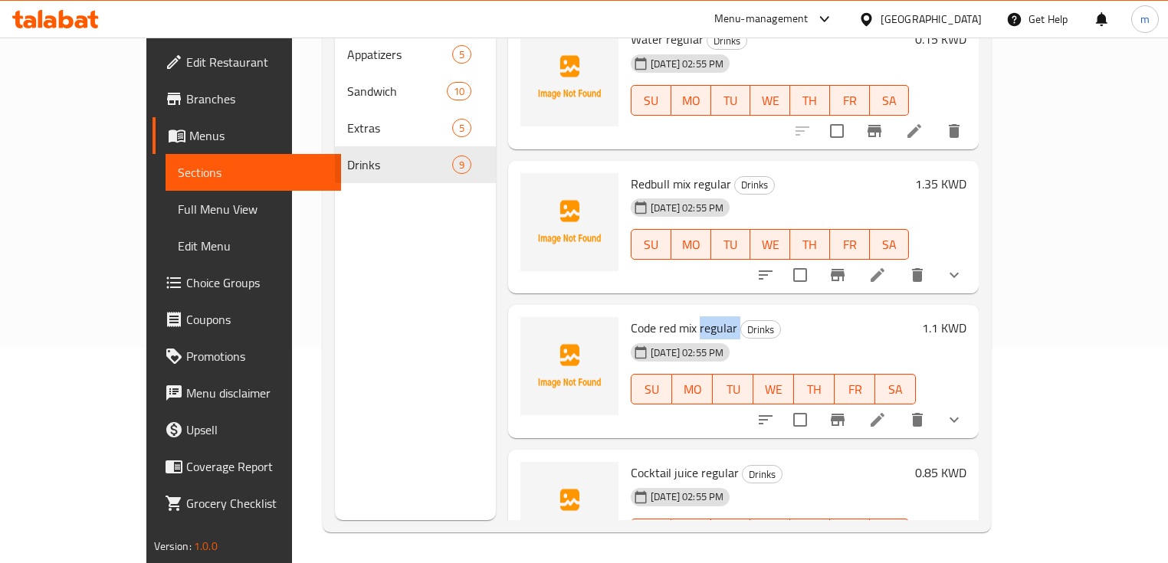
click at [662, 316] on span "Code red mix regular" at bounding box center [684, 327] width 106 height 23
copy h6 "Code red mix regular"
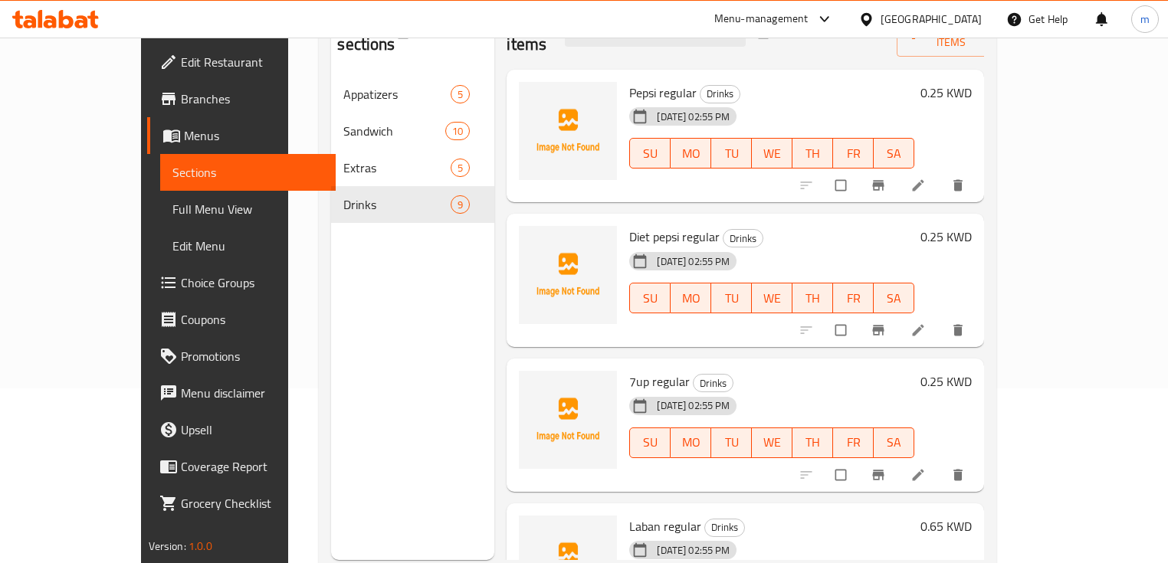
scroll to position [153, 0]
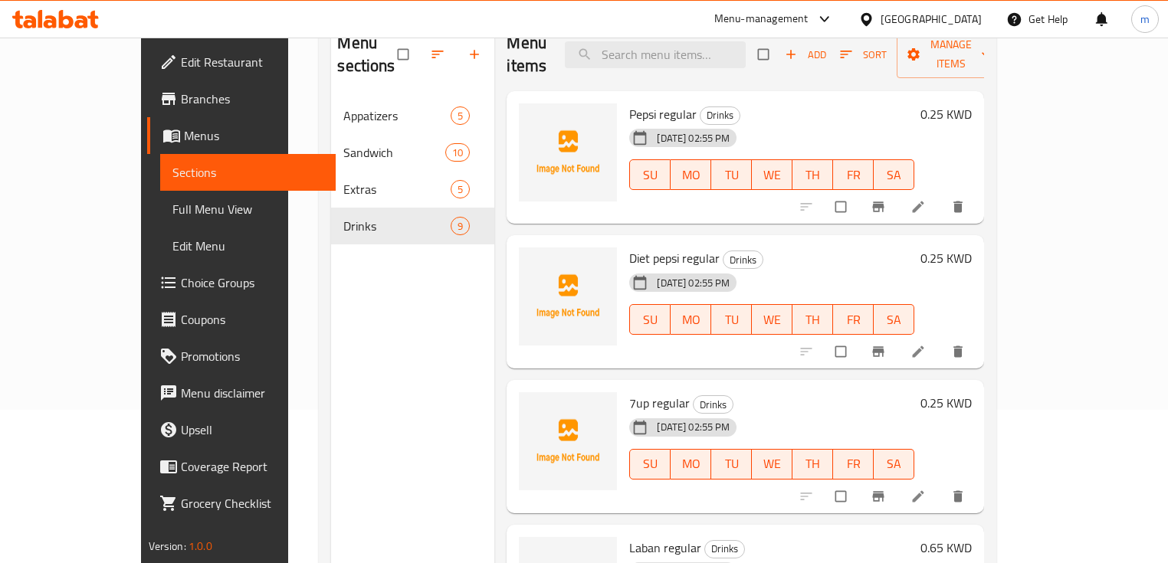
click at [160, 196] on link "Full Menu View" at bounding box center [248, 209] width 176 height 37
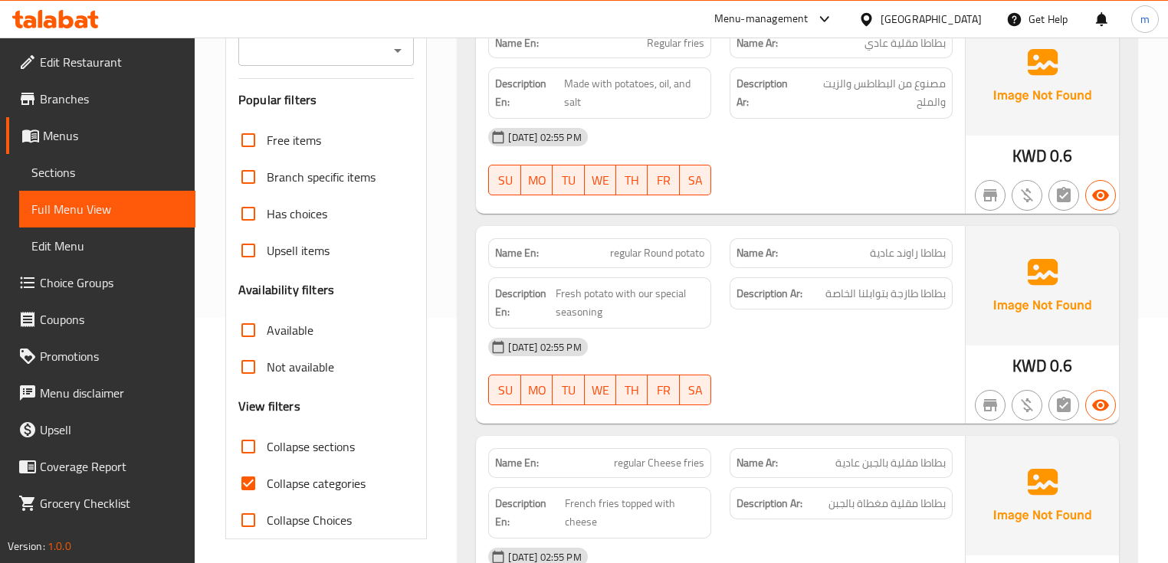
scroll to position [337, 0]
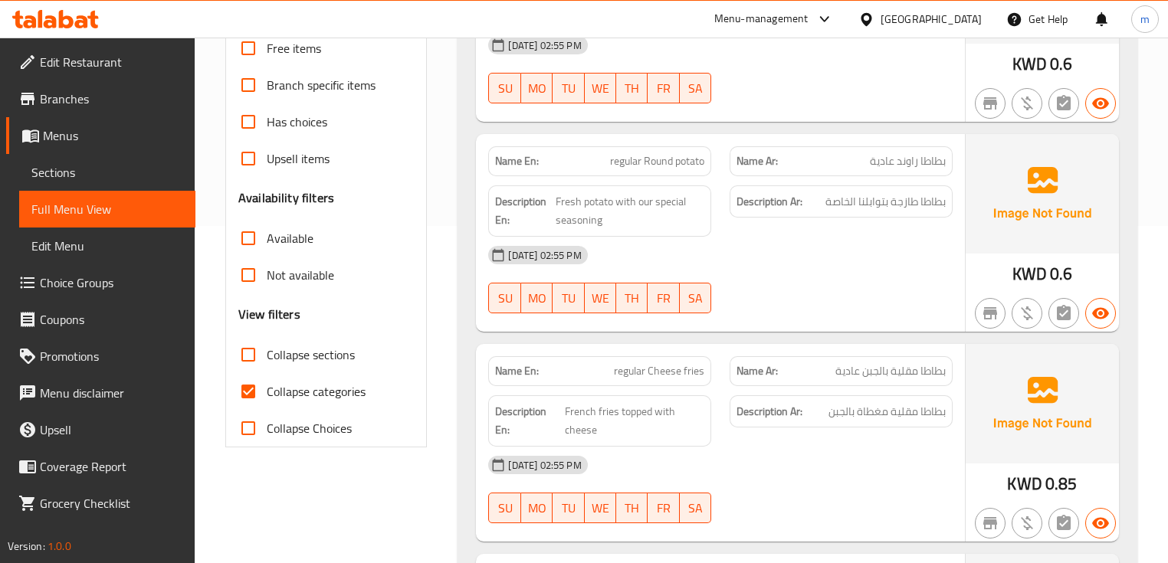
click at [254, 388] on input "Collapse categories" at bounding box center [248, 391] width 37 height 37
checkbox input "false"
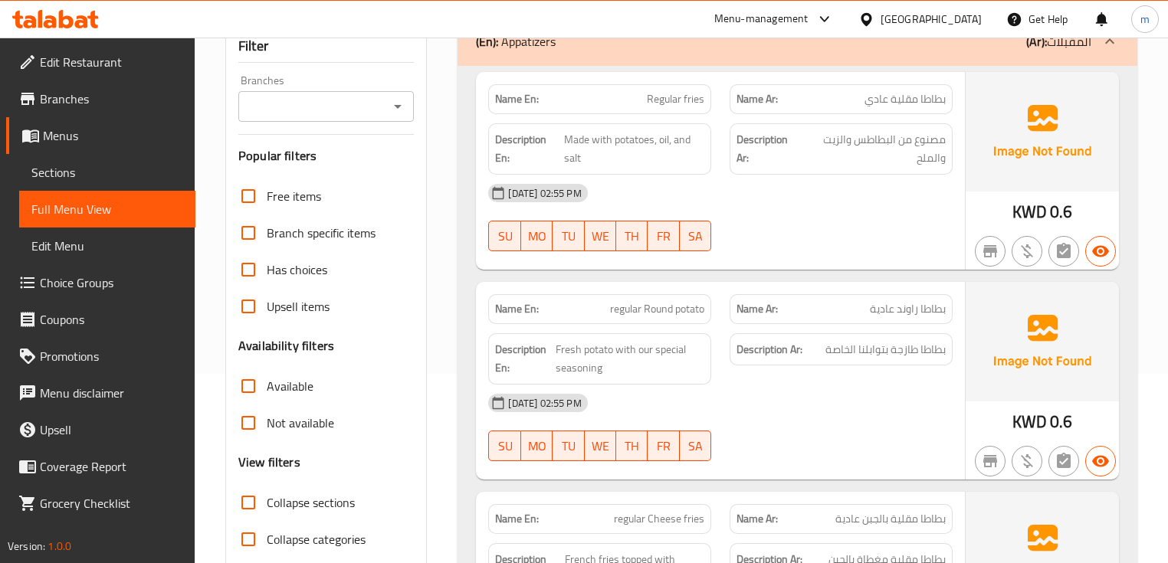
scroll to position [0, 0]
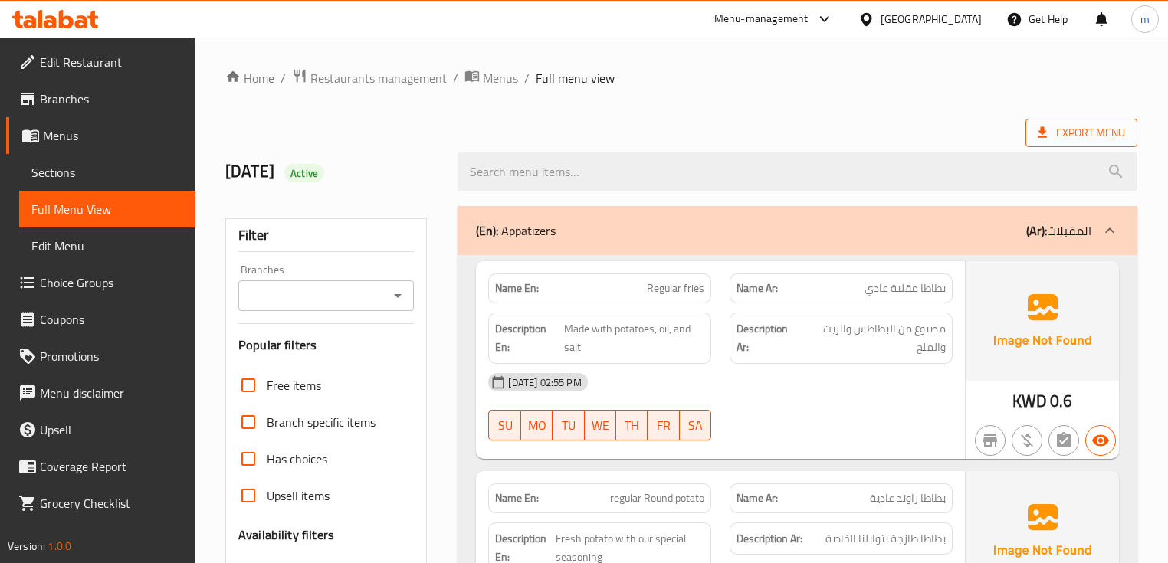
click at [1031, 131] on span "Export Menu" at bounding box center [1081, 133] width 112 height 28
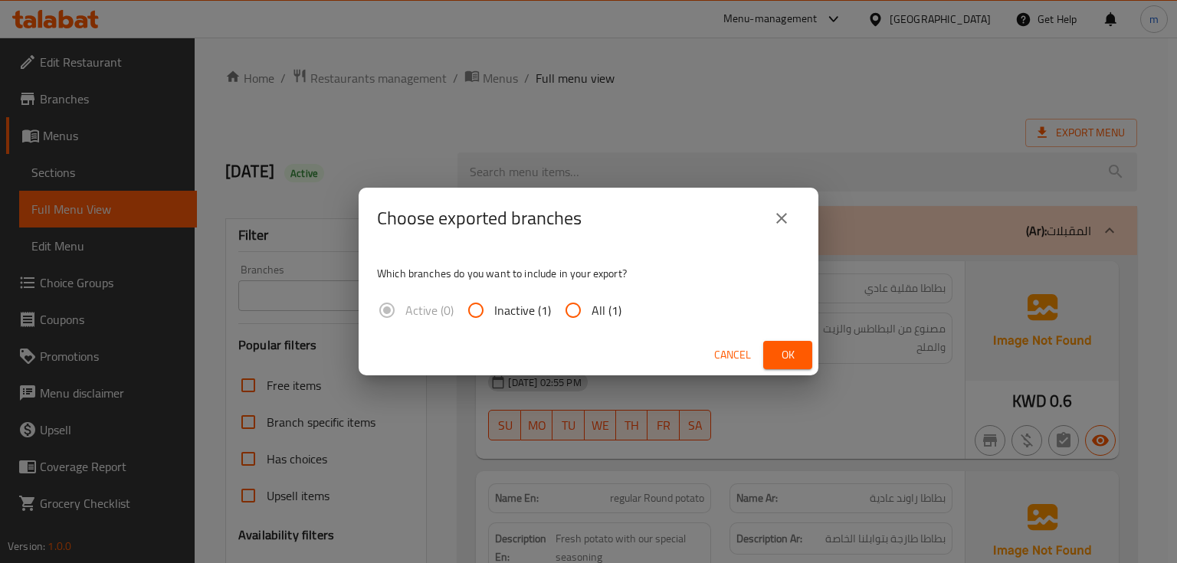
click at [571, 306] on input "All (1)" at bounding box center [573, 310] width 37 height 37
radio input "true"
click at [796, 357] on span "Ok" at bounding box center [787, 355] width 25 height 19
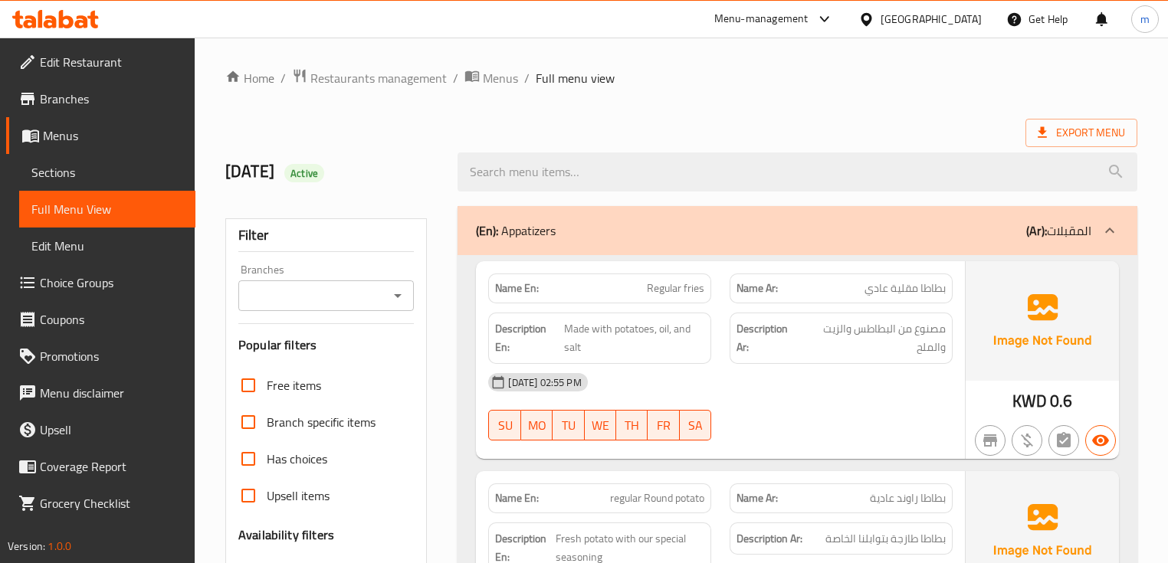
click at [70, 24] on icon at bounding box center [66, 19] width 15 height 18
